Goal: Go to known website: Access a specific website the user already knows

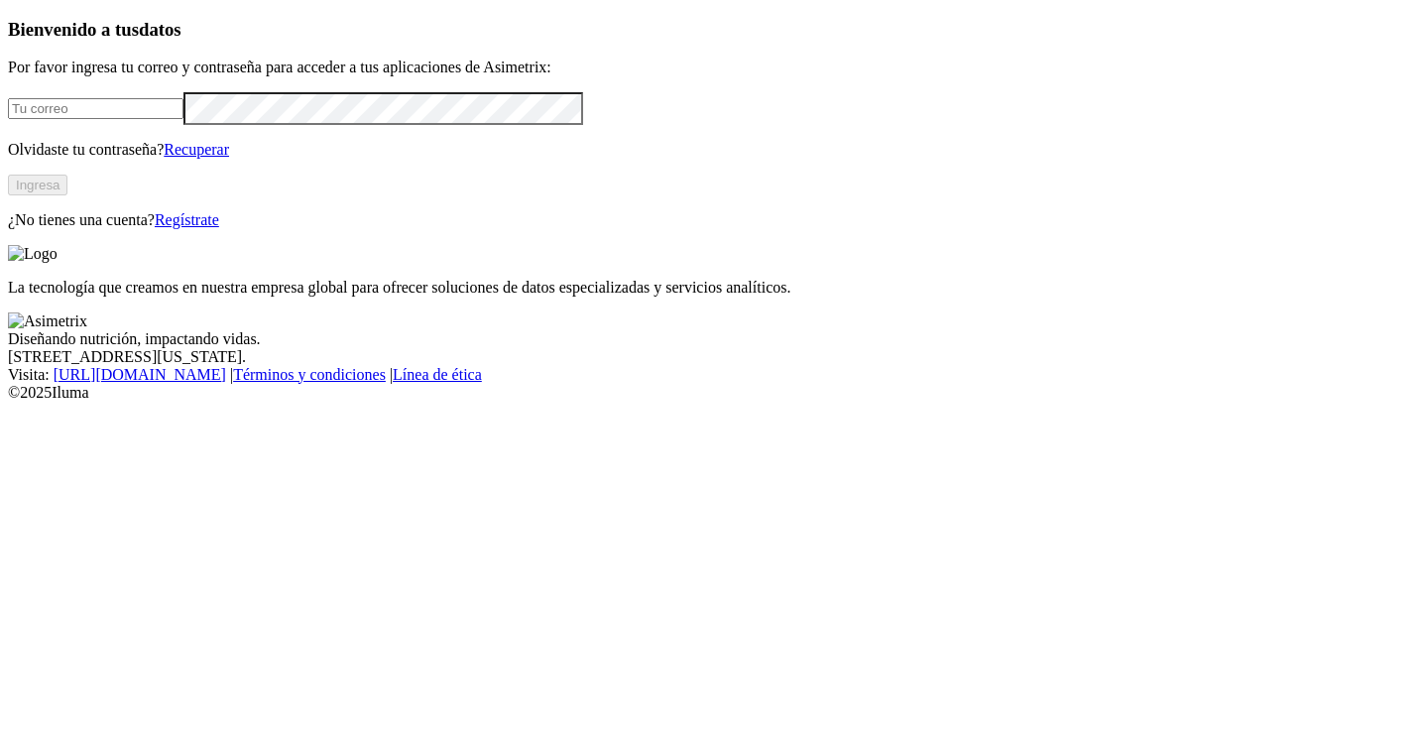
type input "[PERSON_NAME][EMAIL_ADDRESS][DOMAIN_NAME]"
click at [67, 195] on button "Ingresa" at bounding box center [38, 185] width 60 height 21
